Goal: Transaction & Acquisition: Purchase product/service

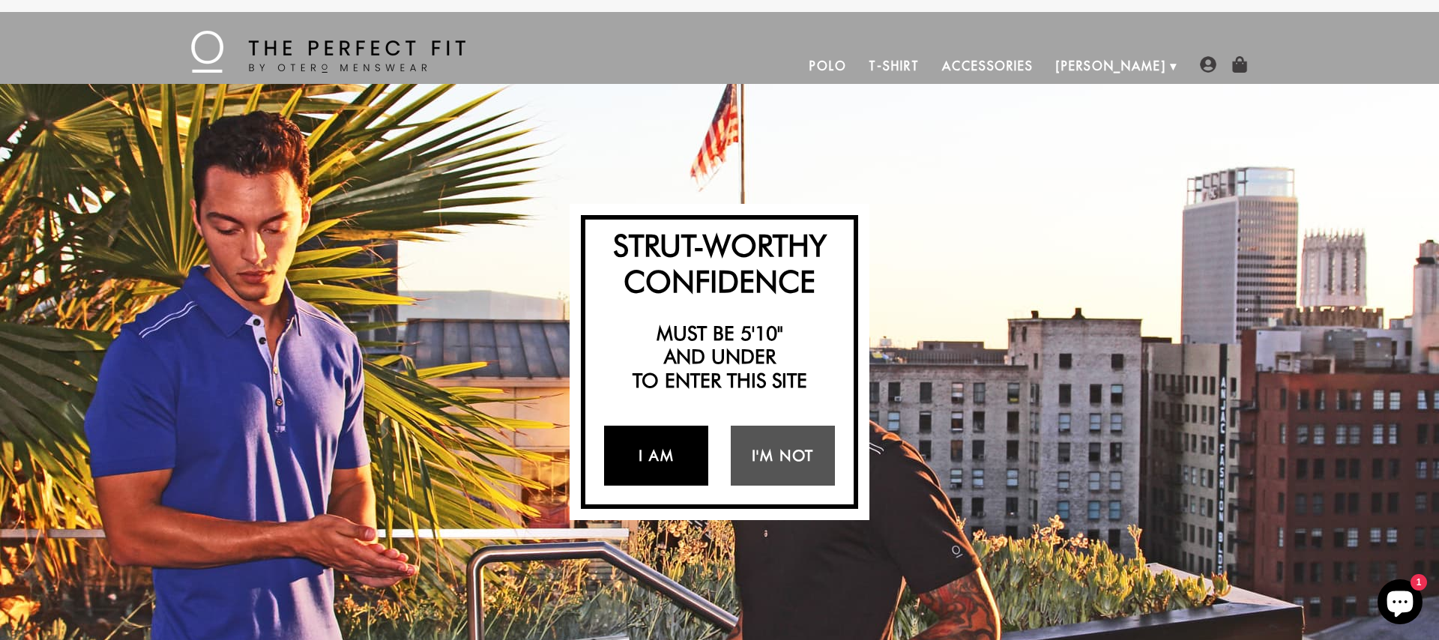
click at [659, 462] on link "I Am" at bounding box center [656, 456] width 104 height 60
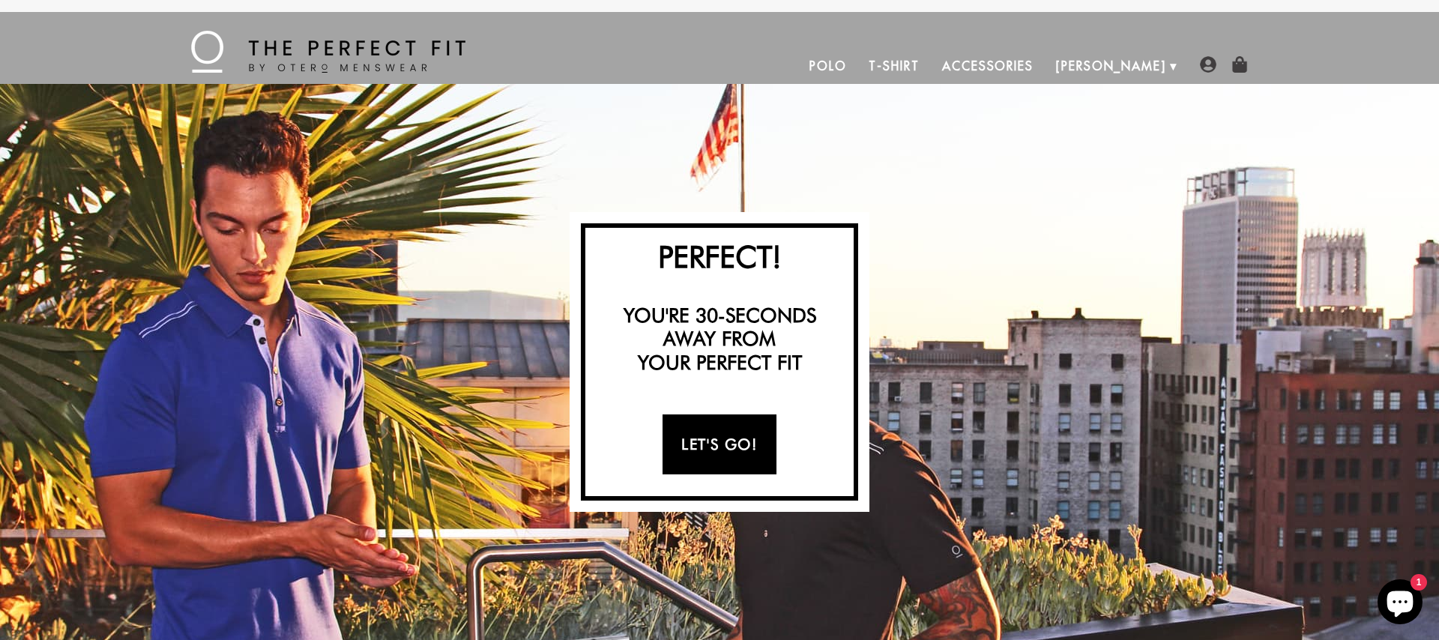
click at [674, 440] on link "Let's Go!" at bounding box center [718, 444] width 113 height 60
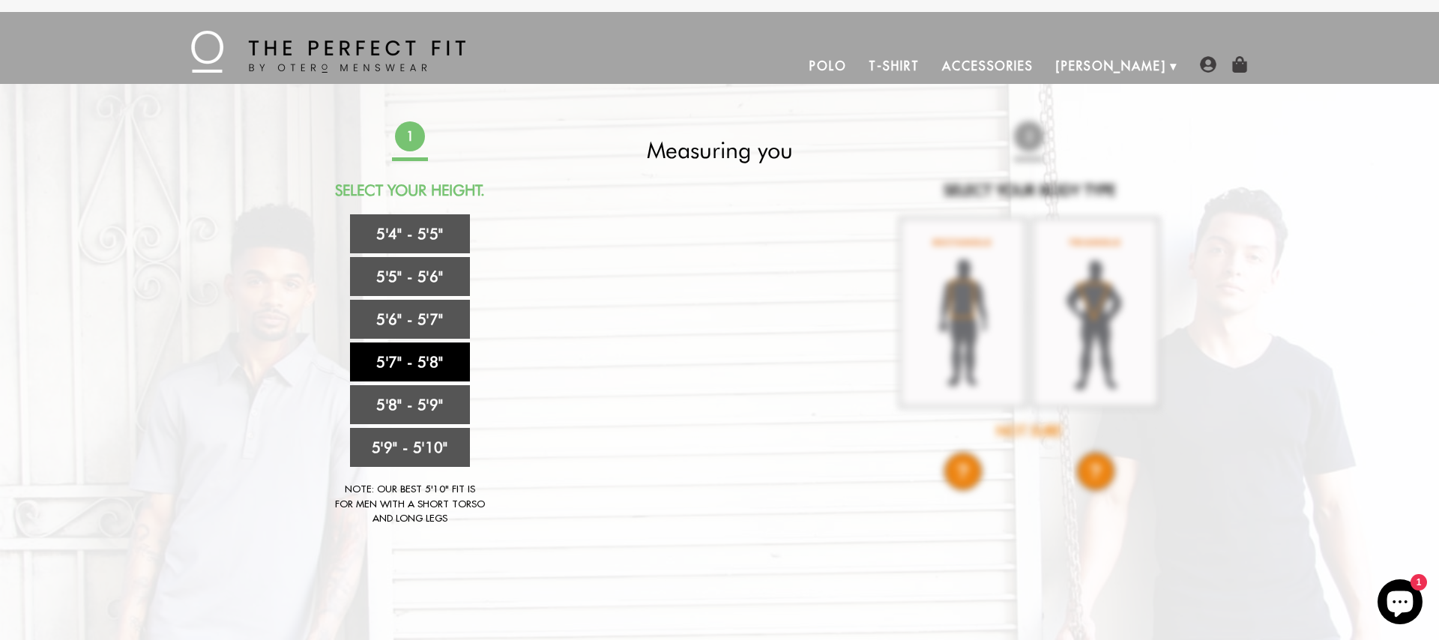
click at [410, 357] on link "5'7" - 5'8"" at bounding box center [410, 361] width 120 height 39
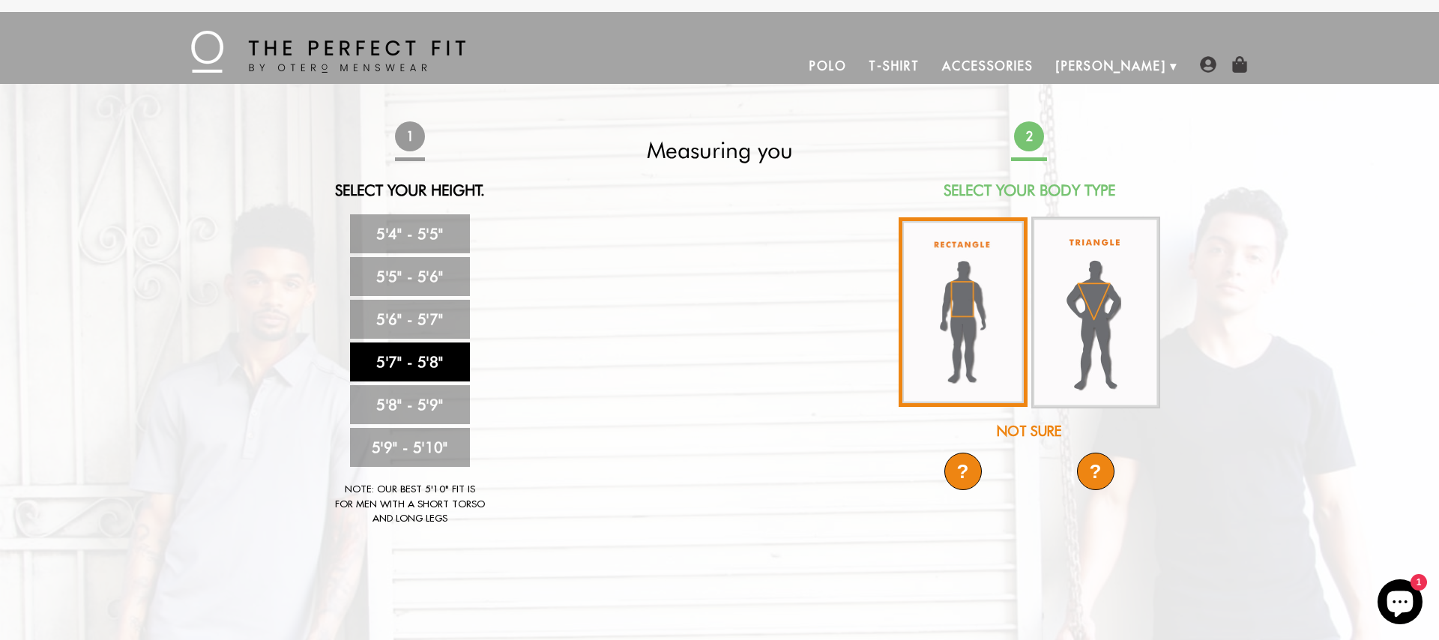
click at [963, 314] on img at bounding box center [962, 312] width 129 height 190
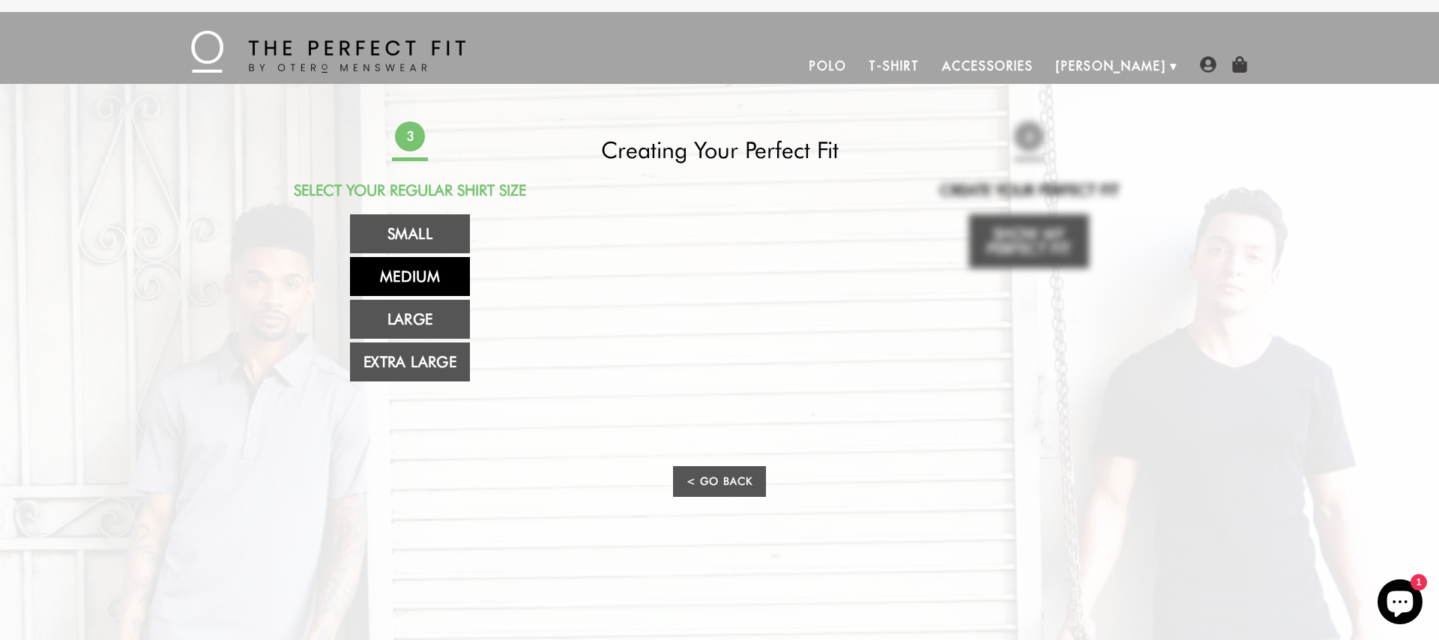
click at [403, 294] on link "Medium" at bounding box center [410, 276] width 120 height 39
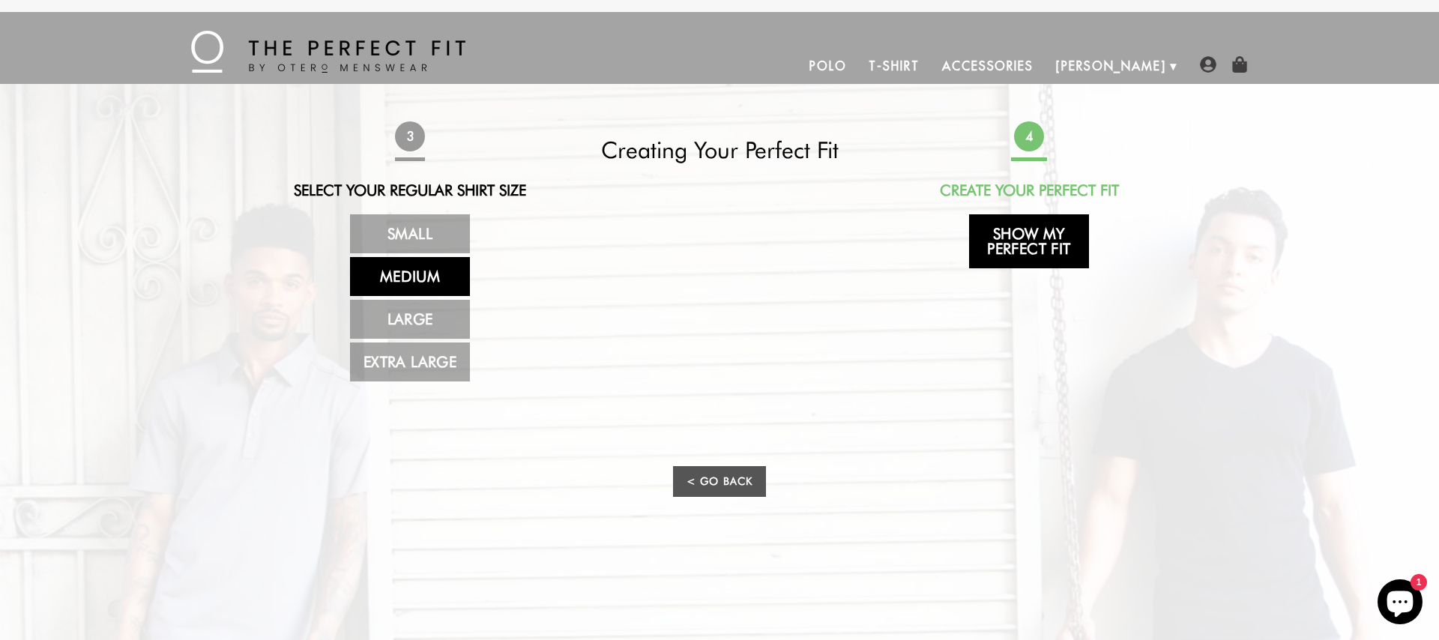
click at [1025, 223] on link "Show My Perfect Fit" at bounding box center [1029, 241] width 120 height 54
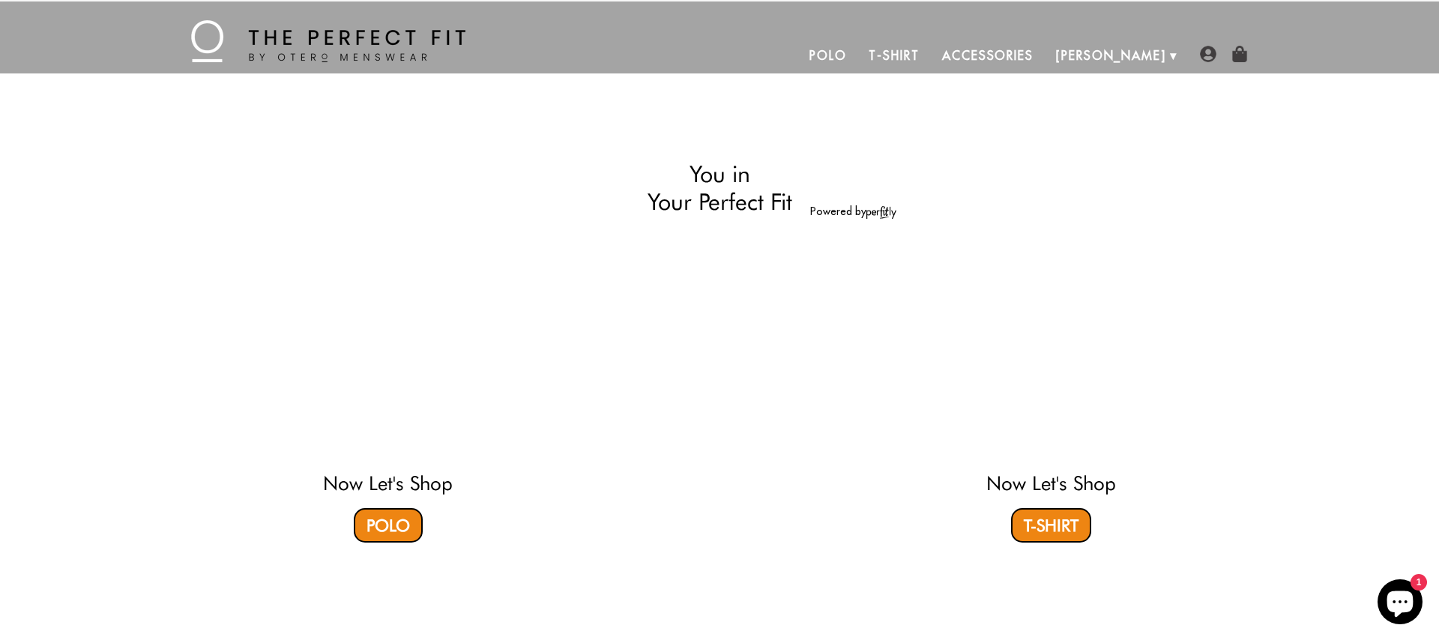
select select "57-58"
select select "M"
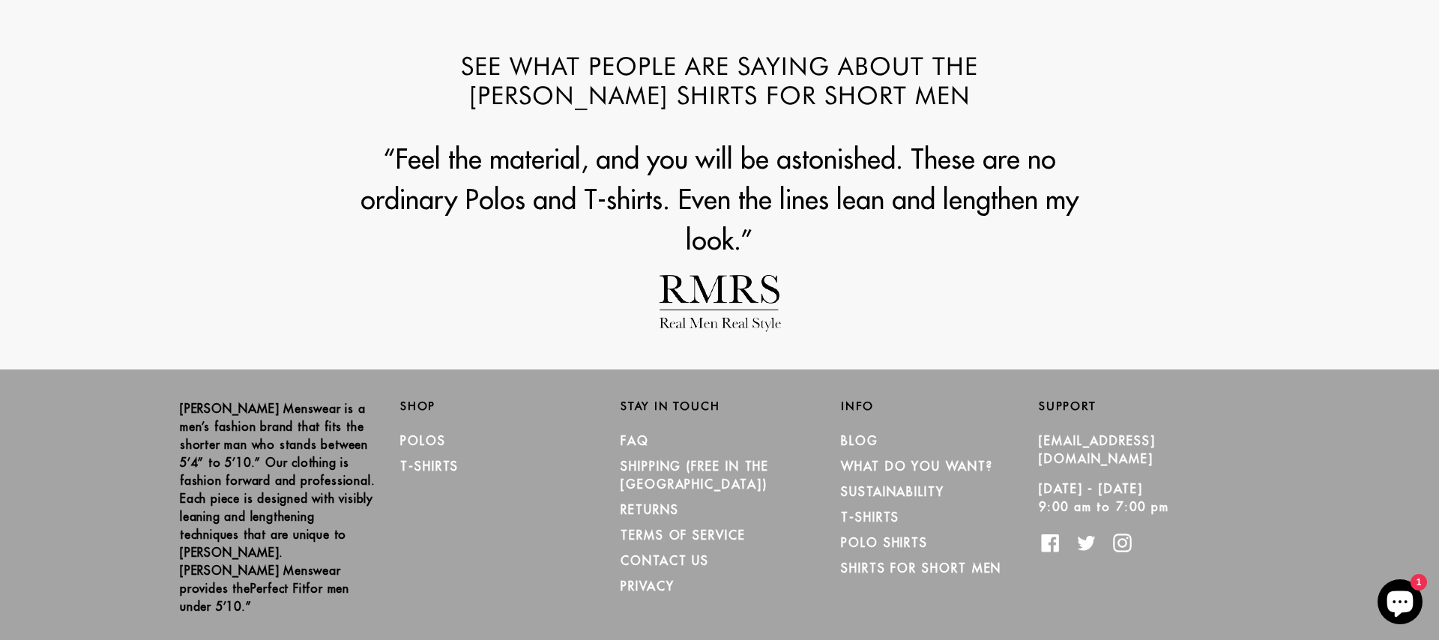
scroll to position [1959, 0]
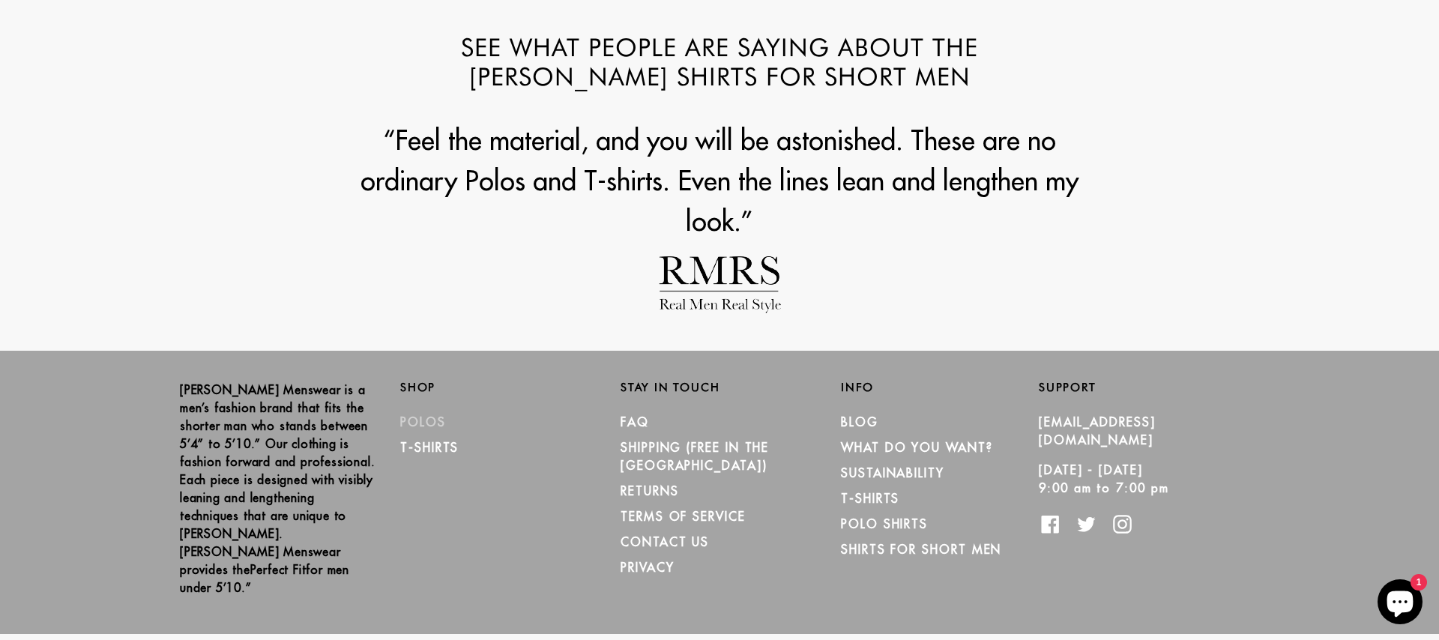
click at [414, 422] on link "Polos" at bounding box center [423, 421] width 46 height 15
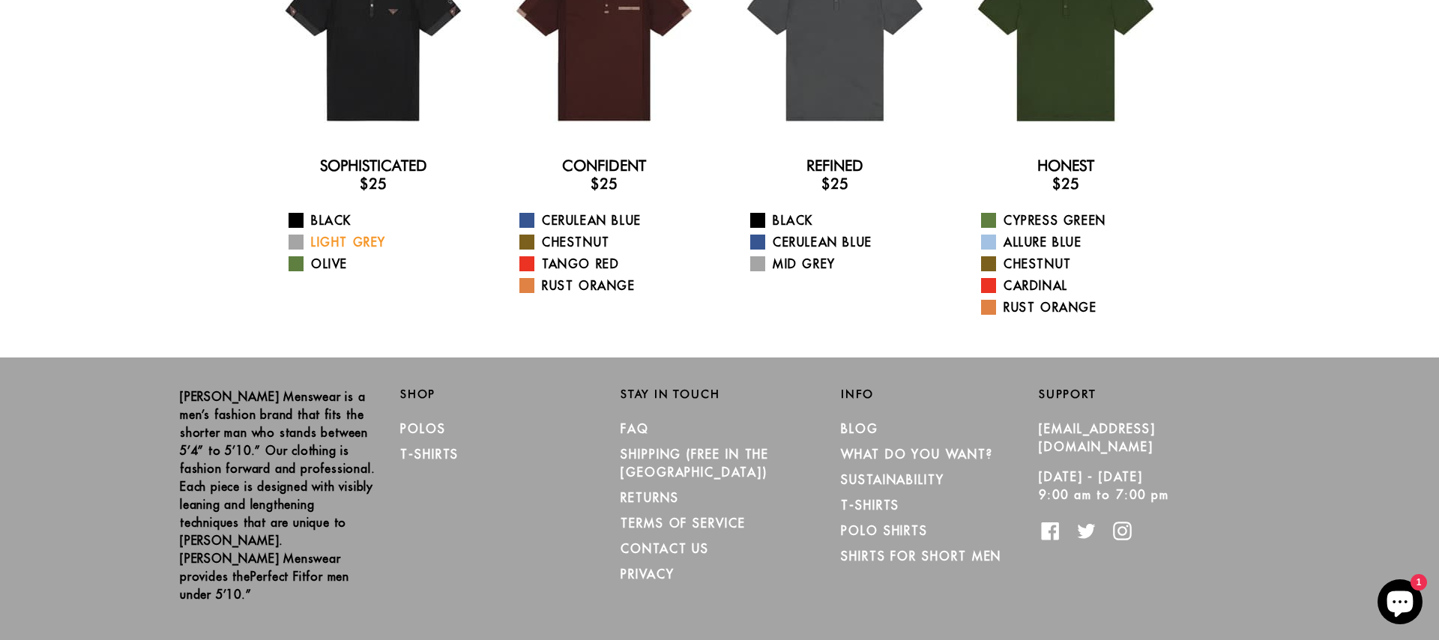
scroll to position [186, 0]
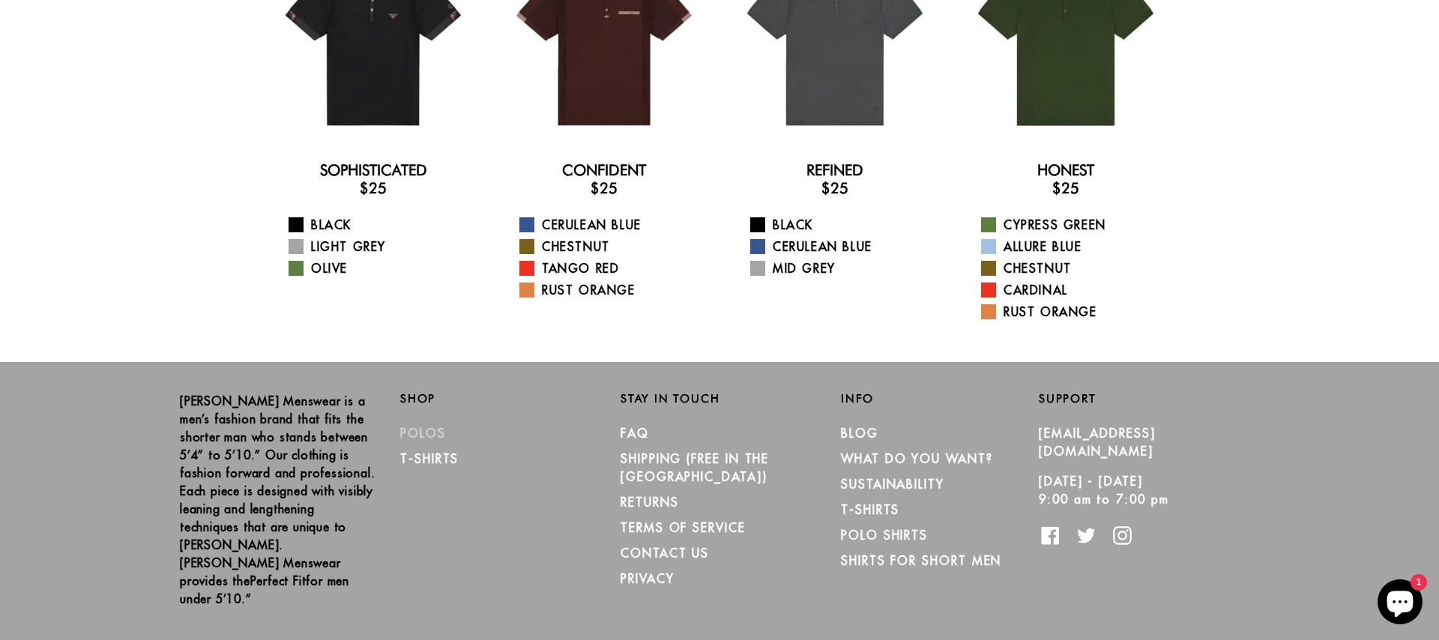
click at [432, 433] on link "Polos" at bounding box center [423, 433] width 46 height 15
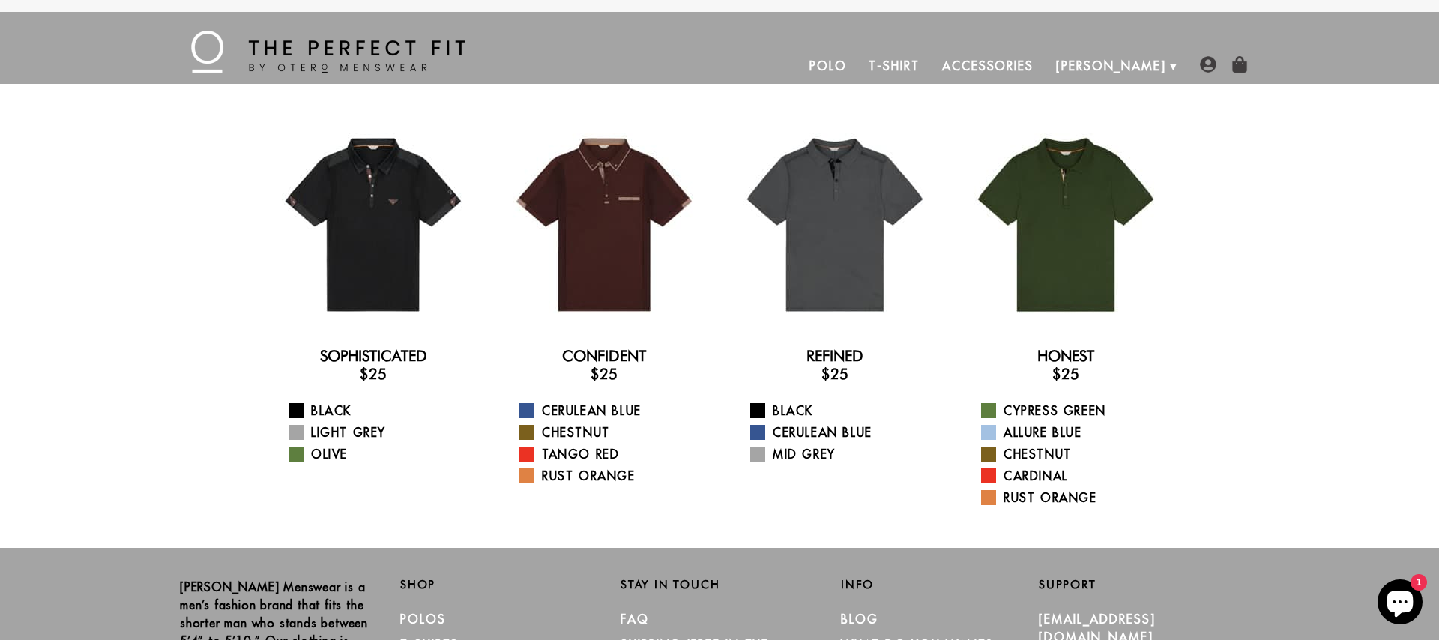
click at [930, 62] on link "T-Shirt" at bounding box center [893, 66] width 73 height 36
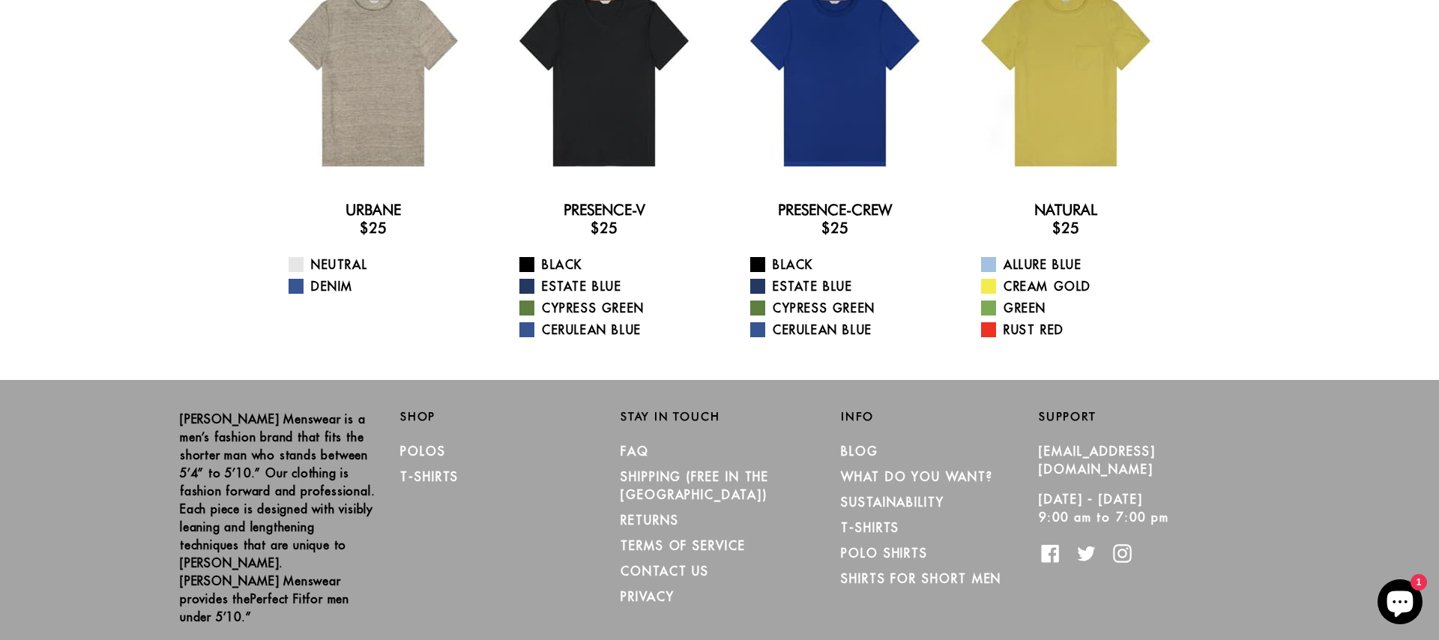
scroll to position [175, 0]
